Goal: Task Accomplishment & Management: Manage account settings

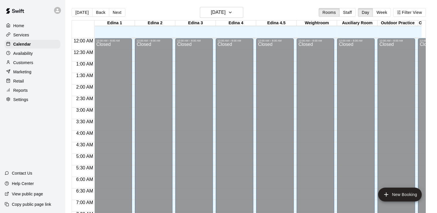
scroll to position [355, 0]
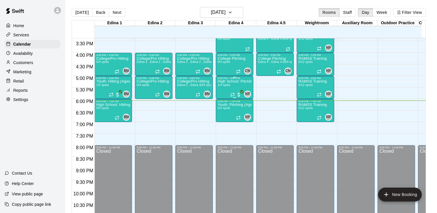
click at [239, 91] on div "NP 0" at bounding box center [240, 94] width 21 height 7
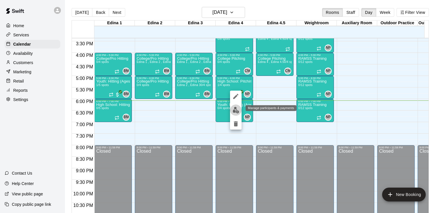
click at [236, 109] on img "edit" at bounding box center [236, 110] width 7 height 7
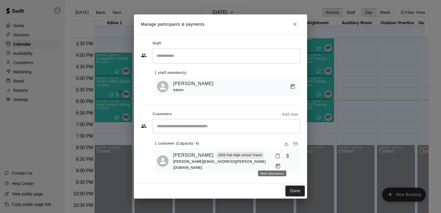
click at [275, 159] on icon "Mark attendance" at bounding box center [277, 155] width 5 height 5
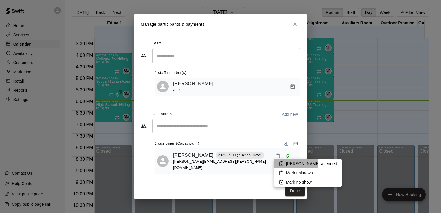
click at [286, 165] on p "[PERSON_NAME] attended" at bounding box center [311, 164] width 51 height 6
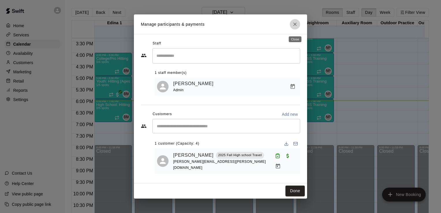
click at [297, 27] on icon "Close" at bounding box center [295, 24] width 6 height 6
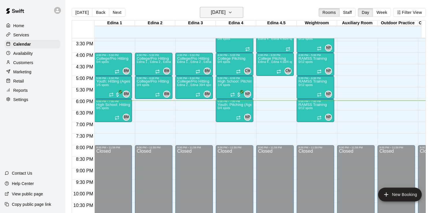
click at [232, 14] on icon "button" at bounding box center [230, 12] width 5 height 7
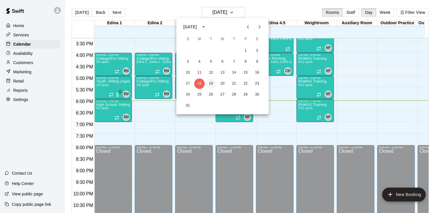
click at [210, 83] on button "19" at bounding box center [211, 84] width 10 height 10
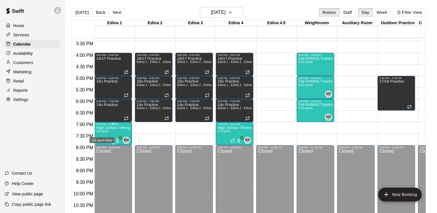
click at [105, 130] on span "1/5 spots" at bounding box center [102, 131] width 13 height 3
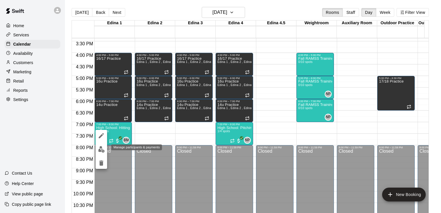
click at [102, 149] on img "edit" at bounding box center [101, 149] width 7 height 7
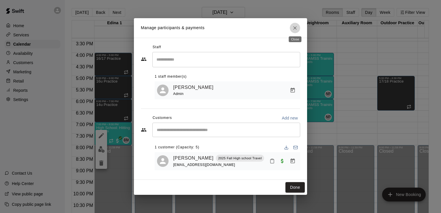
click at [295, 28] on icon "Close" at bounding box center [295, 28] width 6 height 6
